Goal: Use online tool/utility: Utilize a website feature to perform a specific function

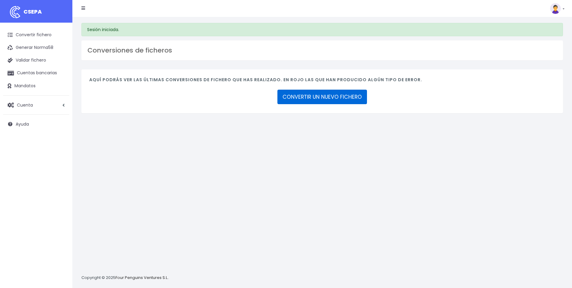
click at [300, 94] on link "CONVERTIR UN NUEVO FICHERO" at bounding box center [322, 97] width 90 height 14
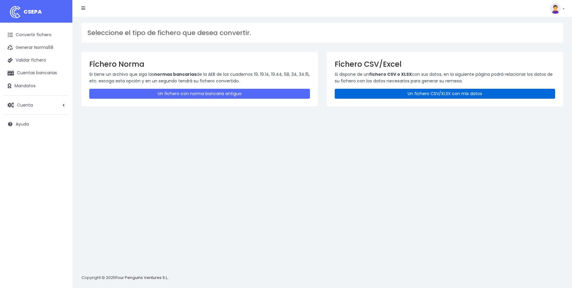
click at [434, 94] on link "Un fichero CSV/XLSX con mis datos" at bounding box center [445, 94] width 221 height 10
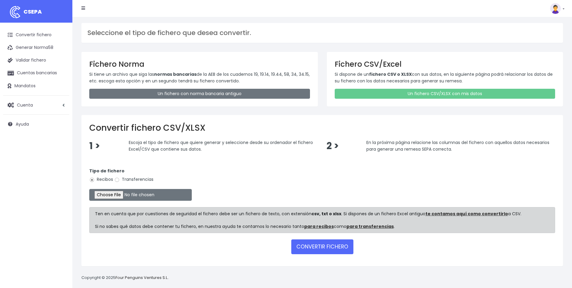
click at [124, 181] on label "Transferencias" at bounding box center [133, 179] width 39 height 6
click at [120, 181] on input "Transferencias" at bounding box center [116, 179] width 5 height 5
radio input "true"
click at [121, 197] on input "file" at bounding box center [140, 195] width 103 height 12
type input "C:\fakepath\REEMBOLSO 0554 V2M 295,00.csv"
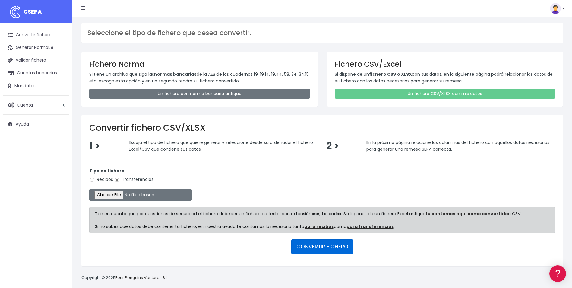
click at [317, 248] on button "CONVERTIR FICHERO" at bounding box center [322, 246] width 62 height 14
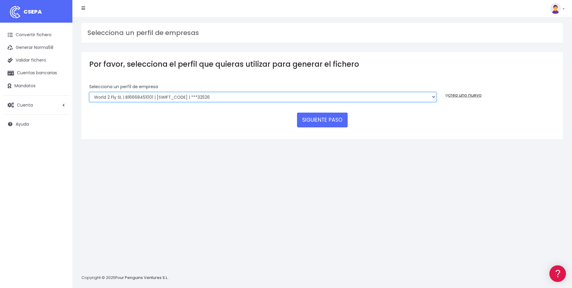
click at [433, 98] on select "WORLD2MEET,S.L.U | b62880992 | [SWIFT_CODE] | ***97721 World 2 Meet SLU | B6288…" at bounding box center [262, 97] width 347 height 10
click at [419, 98] on select "WORLD2MEET,S.L.U | b62880992 | BSABESBBXXX | ***97721 World 2 Meet SLU | B62880…" at bounding box center [262, 97] width 347 height 10
select select "2121"
click at [89, 92] on select "WORLD2MEET,S.L.U | b62880992 | BSABESBBXXX | ***97721 World 2 Meet SLU | B62880…" at bounding box center [262, 97] width 347 height 10
click at [327, 120] on button "SIGUIENTE PASO" at bounding box center [322, 119] width 51 height 14
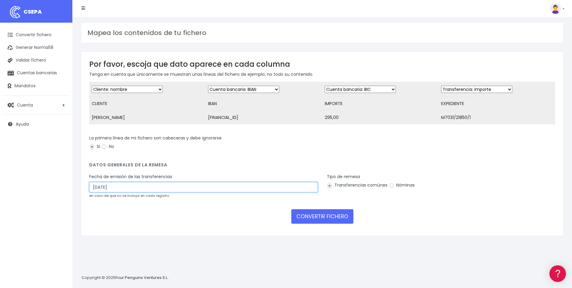
click at [163, 189] on input "[DATE]" at bounding box center [203, 187] width 229 height 10
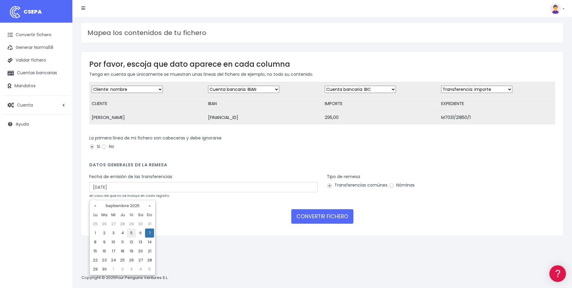
click at [131, 235] on td "5" at bounding box center [131, 232] width 9 height 9
type input "[DATE]"
click at [375, 87] on select "Desechar campo Cliente: nombre Cliente: DNI Cliente: Email Cliente: referencia …" at bounding box center [360, 89] width 71 height 7
select select "amount"
click at [325, 86] on select "Desechar campo Cliente: nombre Cliente: DNI Cliente: Email Cliente: referencia …" at bounding box center [360, 89] width 71 height 7
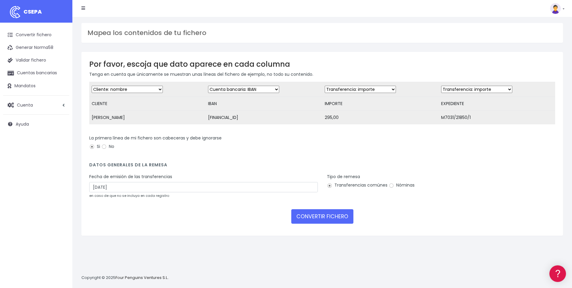
click at [477, 90] on select "Desechar campo Cliente: nombre Cliente: DNI Cliente: Email Cliente: referencia …" at bounding box center [476, 89] width 71 height 7
select select "description"
click at [441, 86] on select "Desechar campo Cliente: nombre Cliente: DNI Cliente: Email Cliente: referencia …" at bounding box center [476, 89] width 71 height 7
click at [410, 156] on div "La primera línea de mi fichero son cabeceras y debe ignorarse Si No" at bounding box center [322, 145] width 475 height 21
drag, startPoint x: 437, startPoint y: 117, endPoint x: 471, endPoint y: 116, distance: 33.8
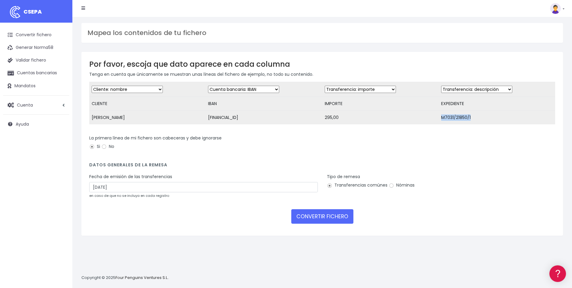
click at [471, 116] on td "M7031/21850/1" at bounding box center [497, 118] width 116 height 14
copy td "M7031/21850/1"
click at [314, 222] on button "CONVERTIR FICHERO" at bounding box center [322, 216] width 62 height 14
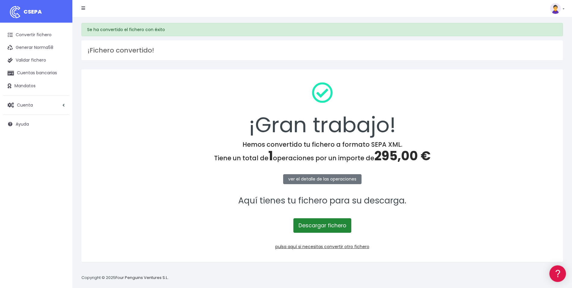
click at [324, 223] on link "Descargar fichero" at bounding box center [322, 225] width 58 height 14
